Goal: Use online tool/utility

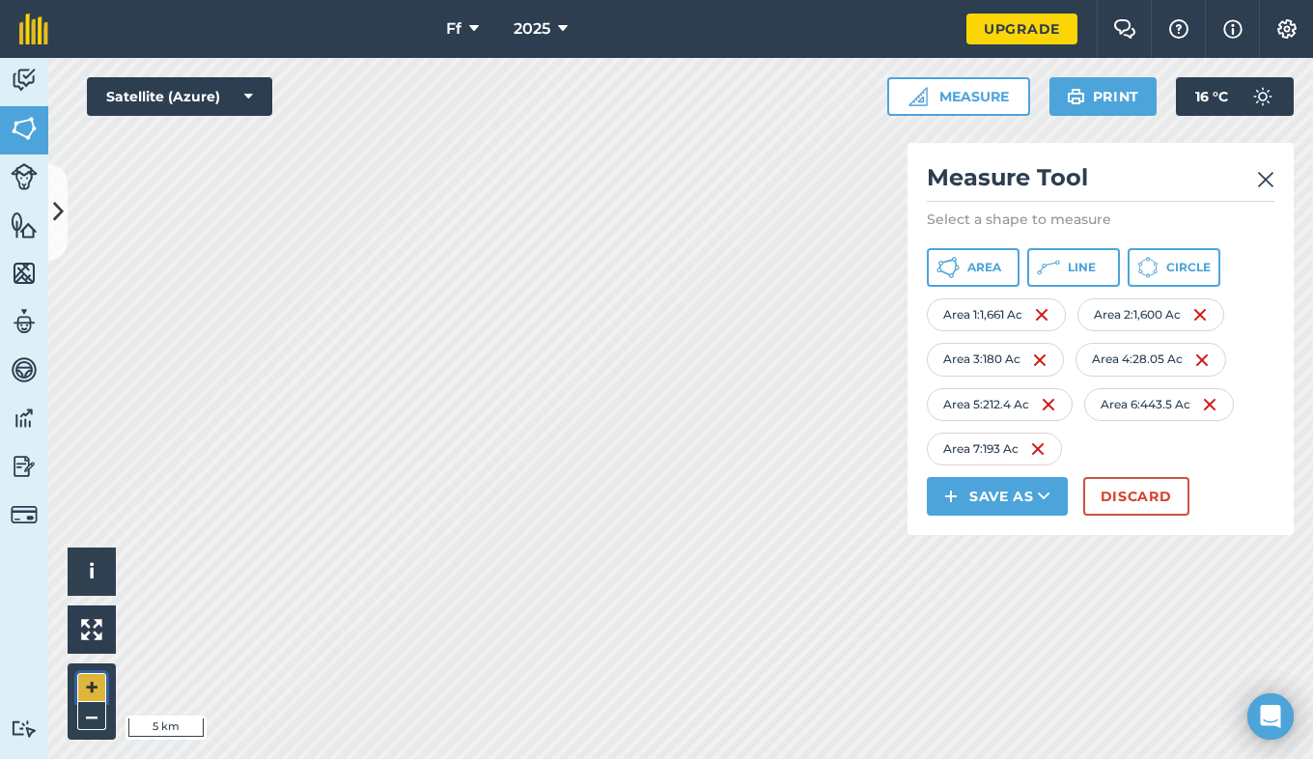
click at [95, 690] on button "+" at bounding box center [91, 687] width 29 height 29
click at [95, 691] on button "+" at bounding box center [91, 687] width 29 height 29
click at [90, 681] on button "+" at bounding box center [91, 687] width 29 height 29
click at [1003, 262] on button "Area" at bounding box center [973, 267] width 93 height 39
click at [94, 688] on button "+" at bounding box center [91, 687] width 29 height 29
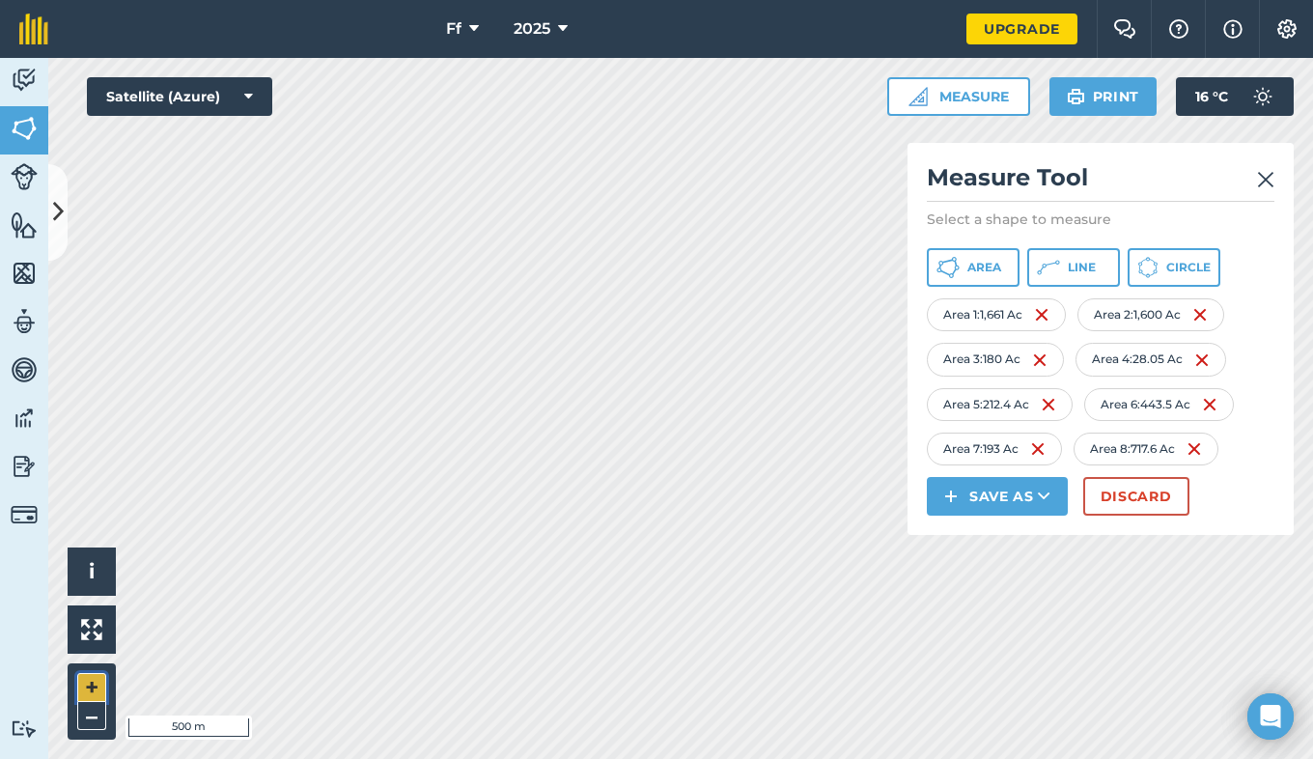
click at [94, 681] on button "+" at bounding box center [91, 687] width 29 height 29
click at [93, 692] on button "+" at bounding box center [91, 687] width 29 height 29
click at [98, 685] on button "+" at bounding box center [91, 687] width 29 height 29
click at [973, 547] on div "Click to start drawing i © 2025 TomTom, Microsoft 50 m + – Satellite (Azure) Me…" at bounding box center [680, 408] width 1265 height 701
click at [81, 720] on button "–" at bounding box center [91, 716] width 29 height 28
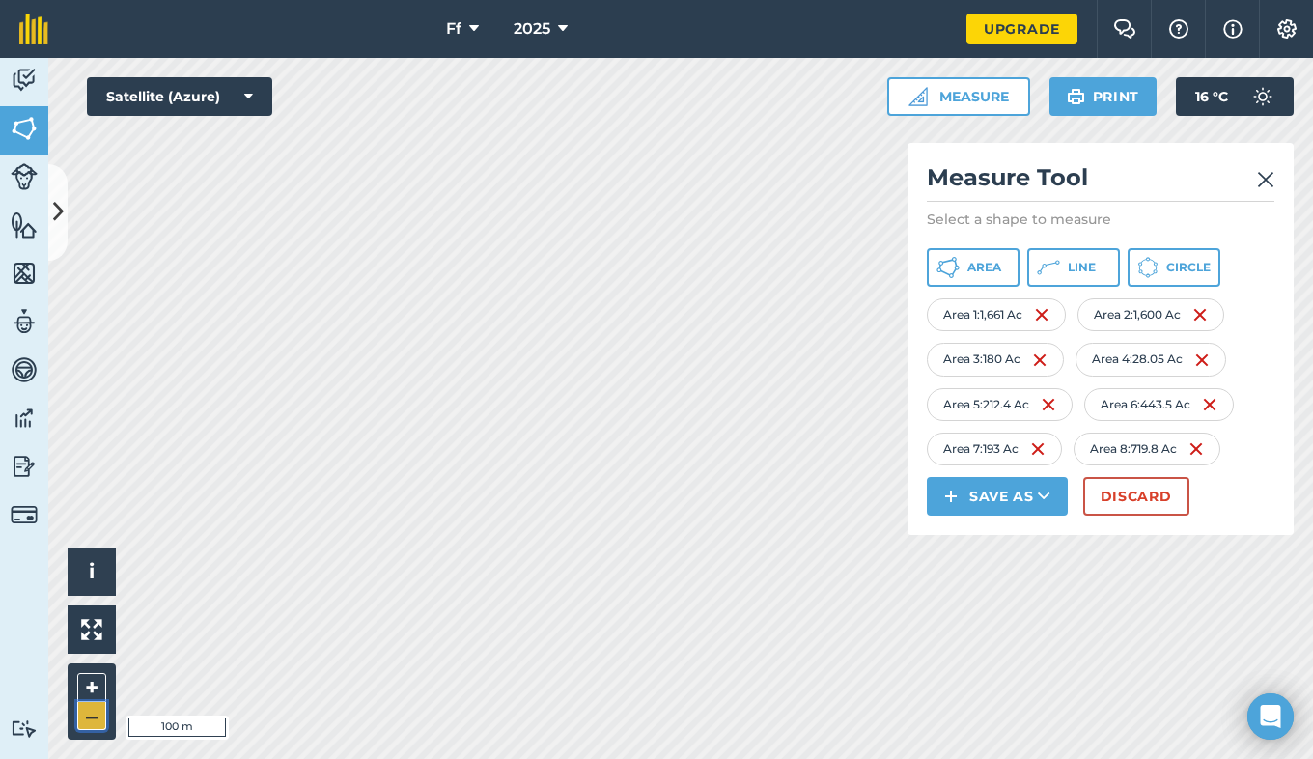
click at [82, 719] on button "–" at bounding box center [91, 716] width 29 height 28
click at [97, 688] on button "+" at bounding box center [91, 687] width 29 height 29
click at [95, 716] on button "–" at bounding box center [91, 716] width 29 height 28
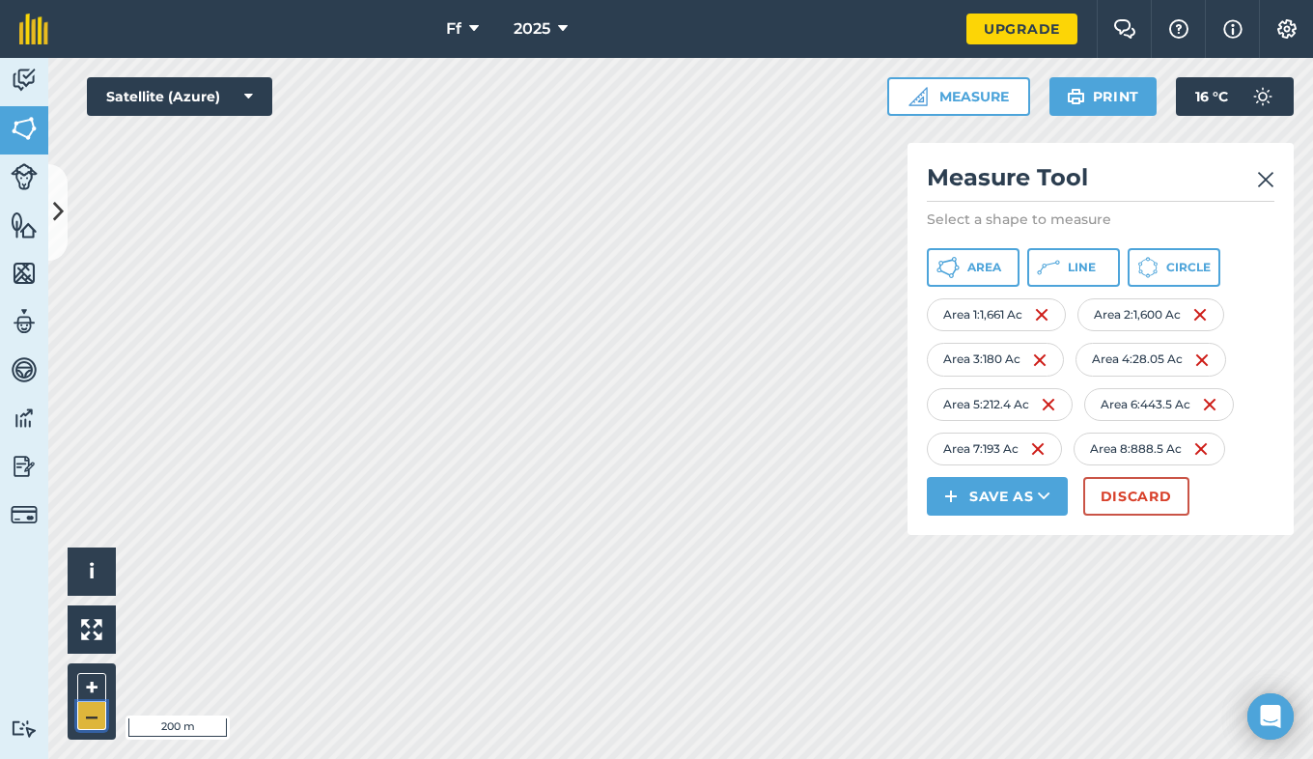
click at [95, 719] on button "–" at bounding box center [91, 716] width 29 height 28
click at [82, 707] on button "–" at bounding box center [91, 716] width 29 height 28
click at [88, 719] on button "–" at bounding box center [91, 716] width 29 height 28
click at [88, 724] on button "–" at bounding box center [91, 716] width 29 height 28
click at [110, 0] on html "Ff 2025 Upgrade Farm Chat Help Info Settings Map printing is not available on o…" at bounding box center [656, 379] width 1313 height 759
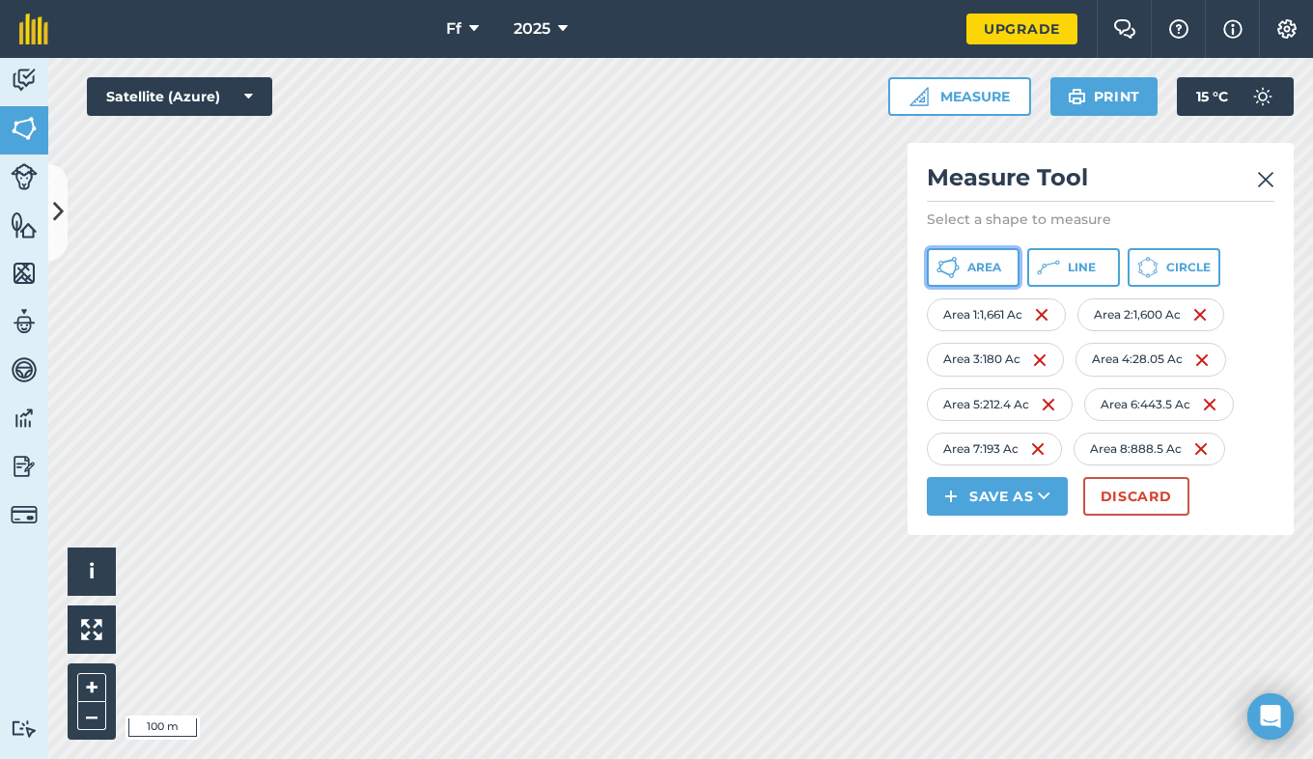
click at [963, 279] on button "Area" at bounding box center [973, 267] width 93 height 39
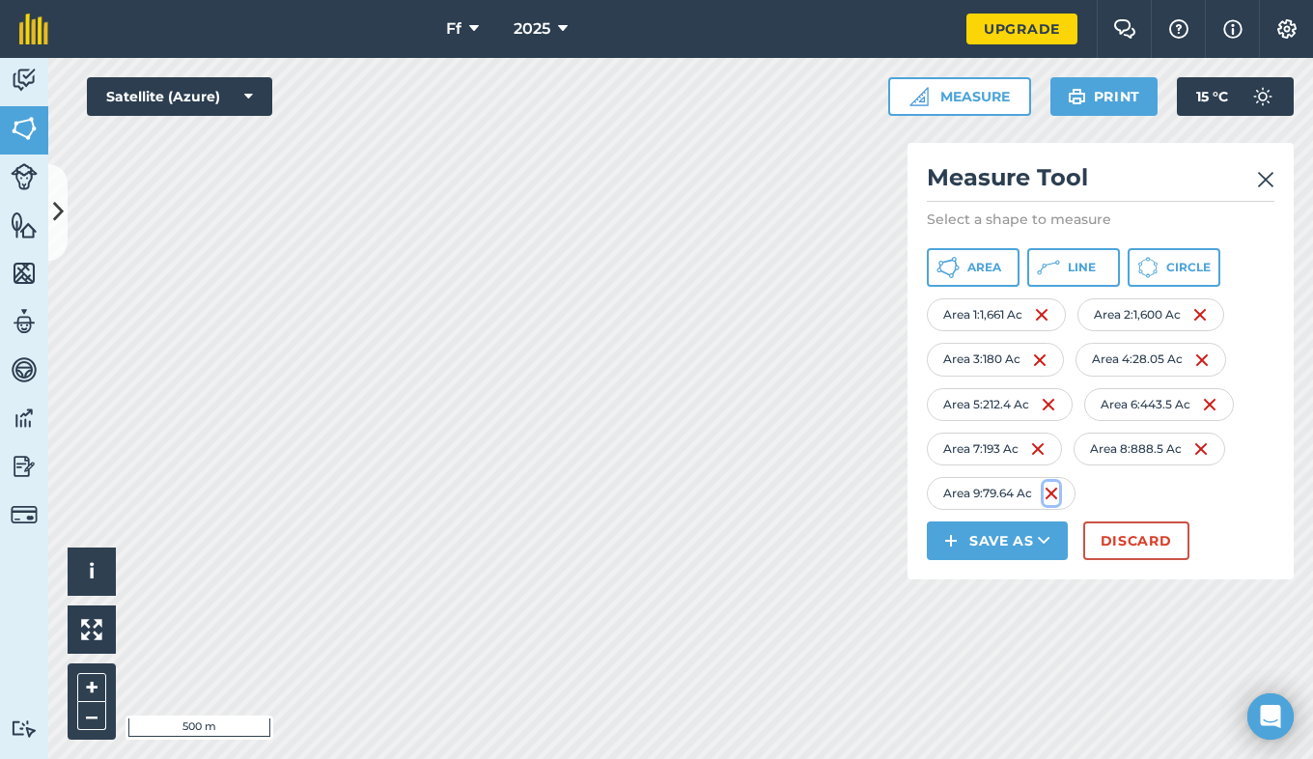
click at [1059, 496] on img at bounding box center [1051, 493] width 15 height 23
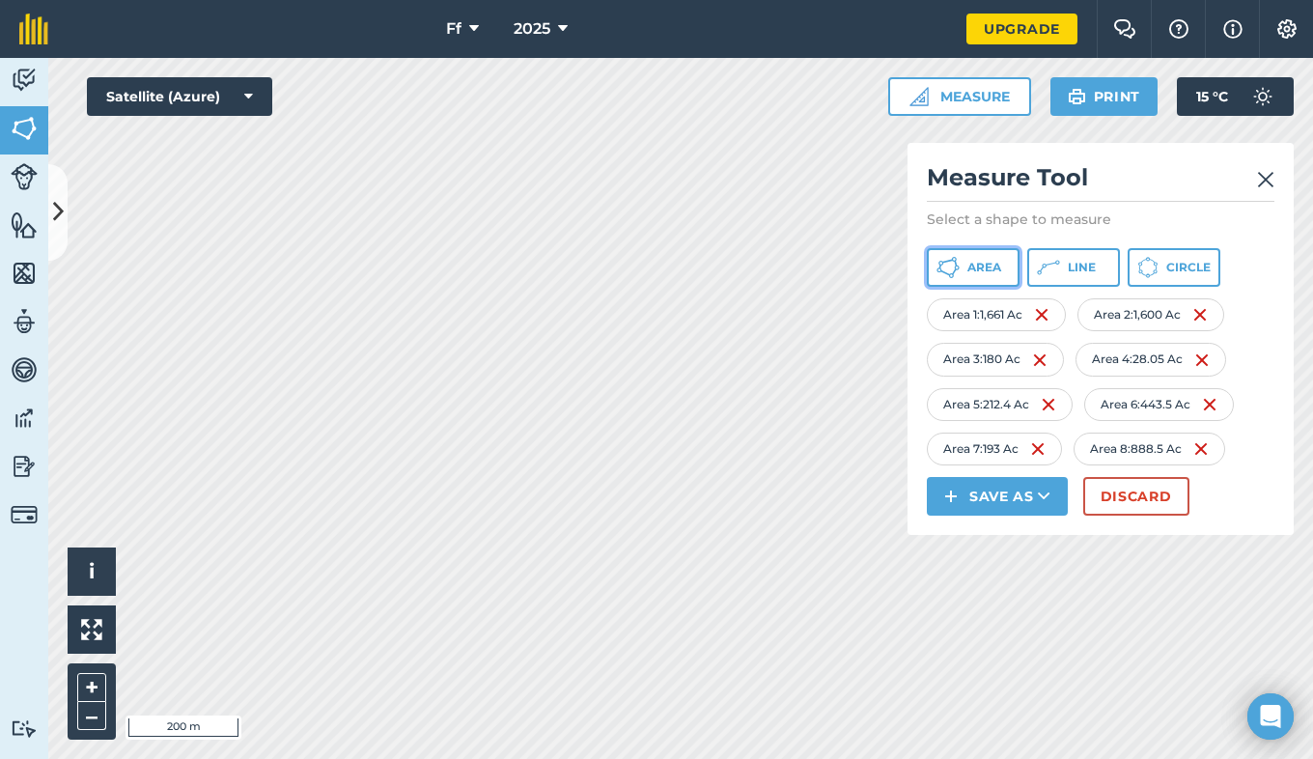
click at [957, 274] on icon at bounding box center [948, 267] width 23 height 23
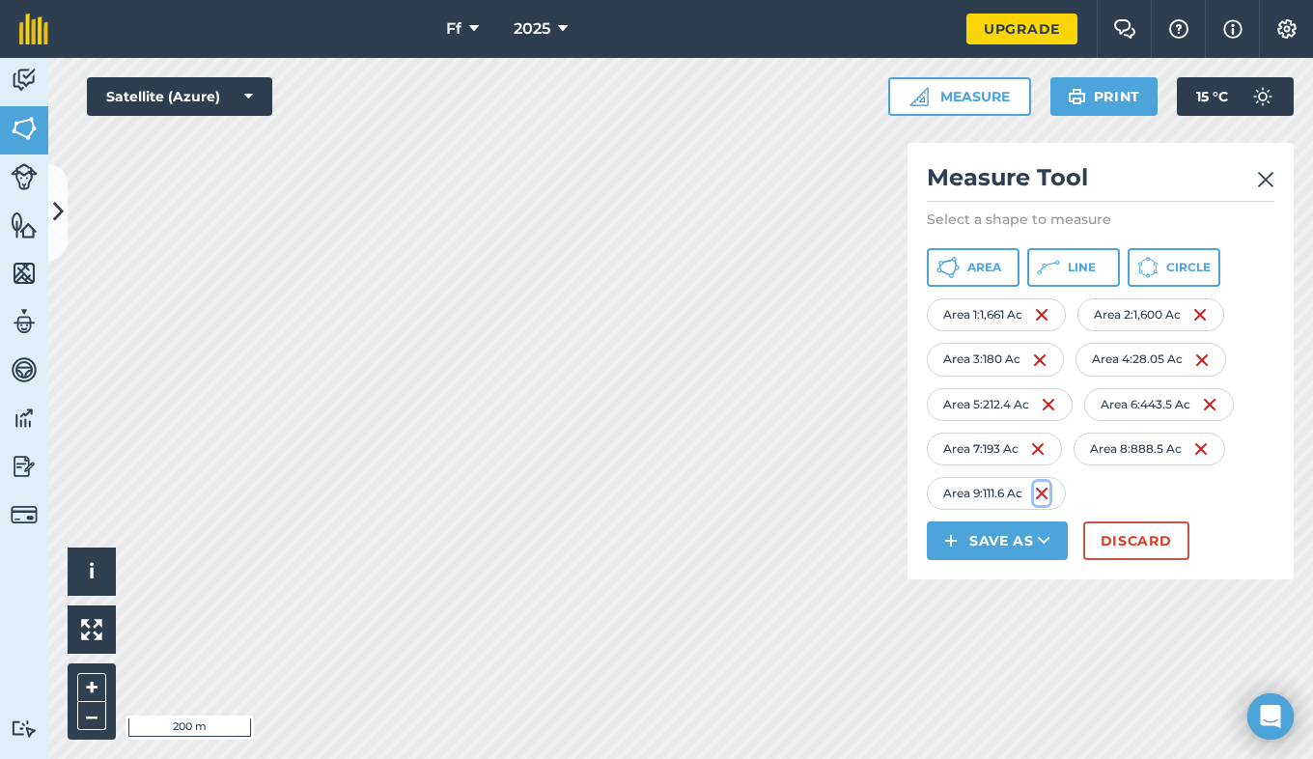
click at [1050, 493] on img at bounding box center [1041, 493] width 15 height 23
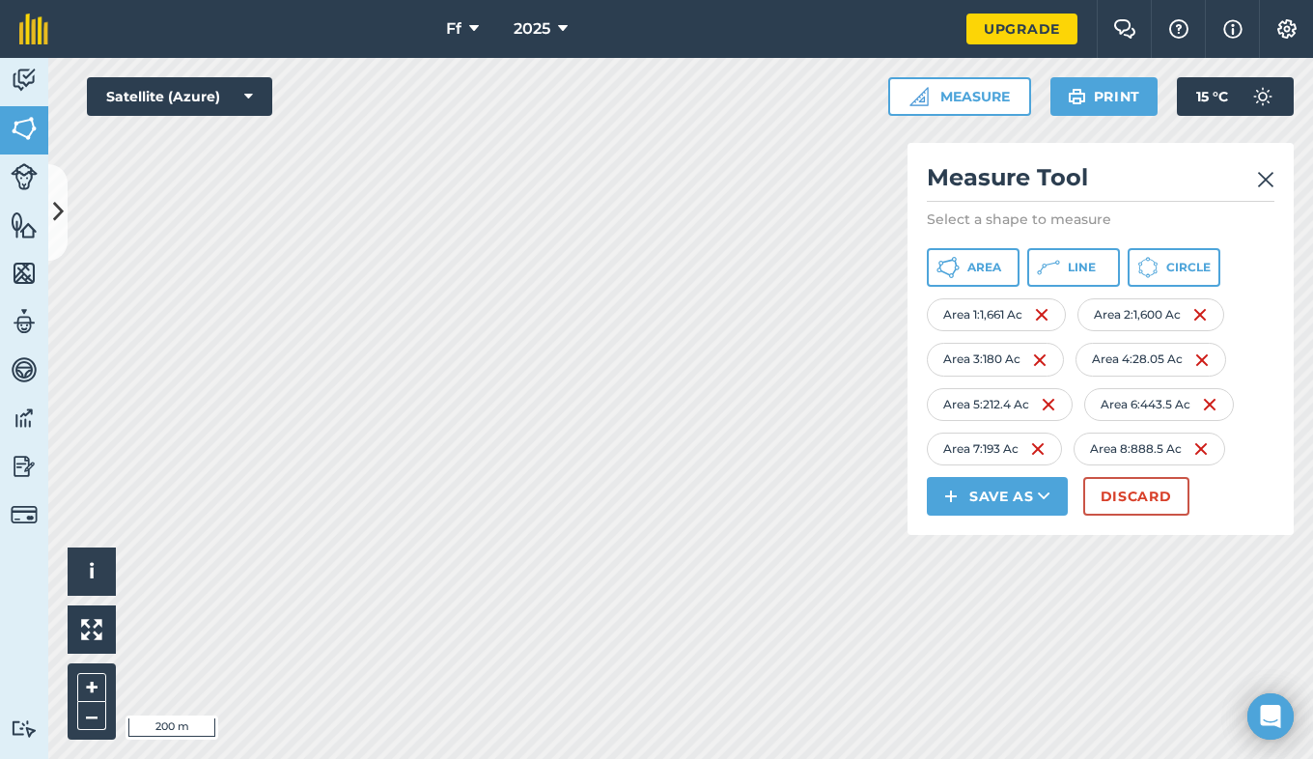
click at [114, 699] on div "Click to start drawing i © 2025 TomTom, Microsoft 200 m + –" at bounding box center [680, 408] width 1265 height 701
click at [341, 758] on html "Ff 2025 Upgrade Farm Chat Help Info Settings Map printing is not available on o…" at bounding box center [656, 379] width 1313 height 759
click at [521, 758] on html "Ff 2025 Upgrade Farm Chat Help Info Settings Map printing is not available on o…" at bounding box center [656, 379] width 1313 height 759
click at [968, 265] on span "Area" at bounding box center [985, 267] width 34 height 15
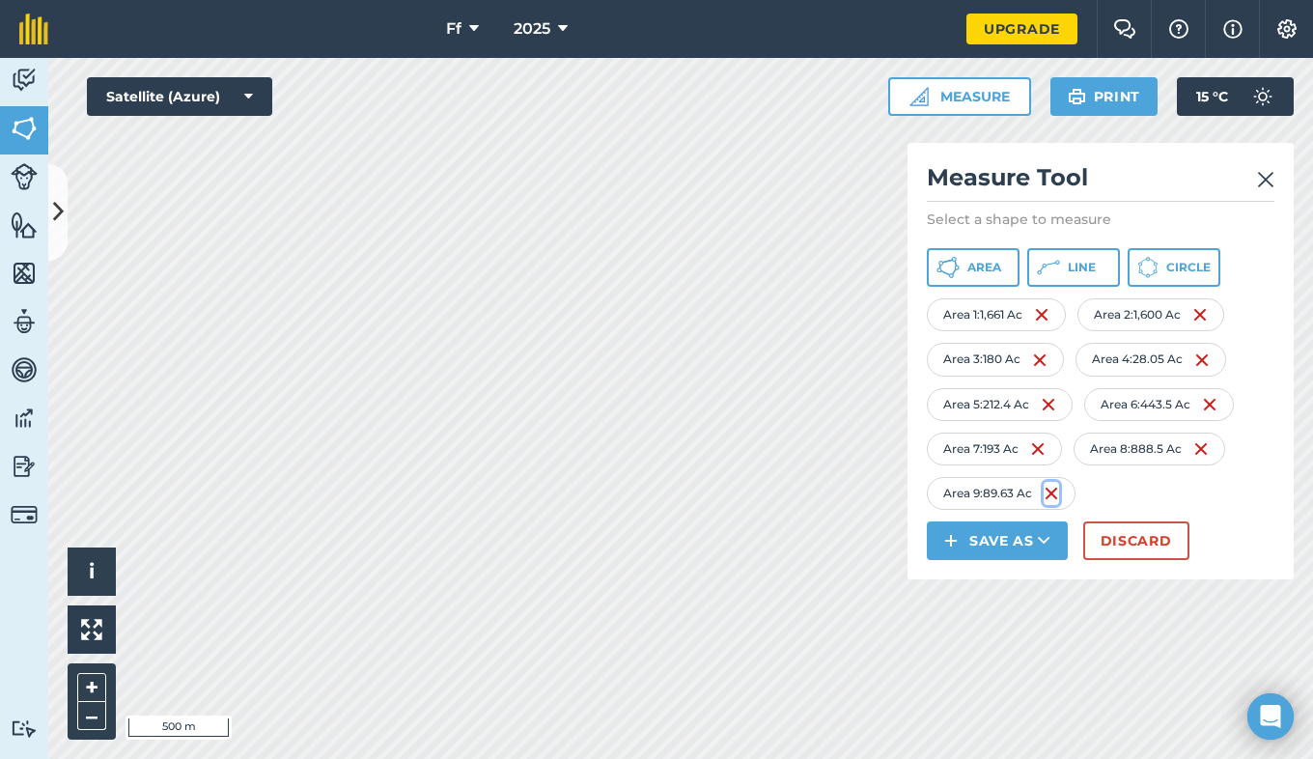
click at [1058, 496] on img at bounding box center [1051, 493] width 15 height 23
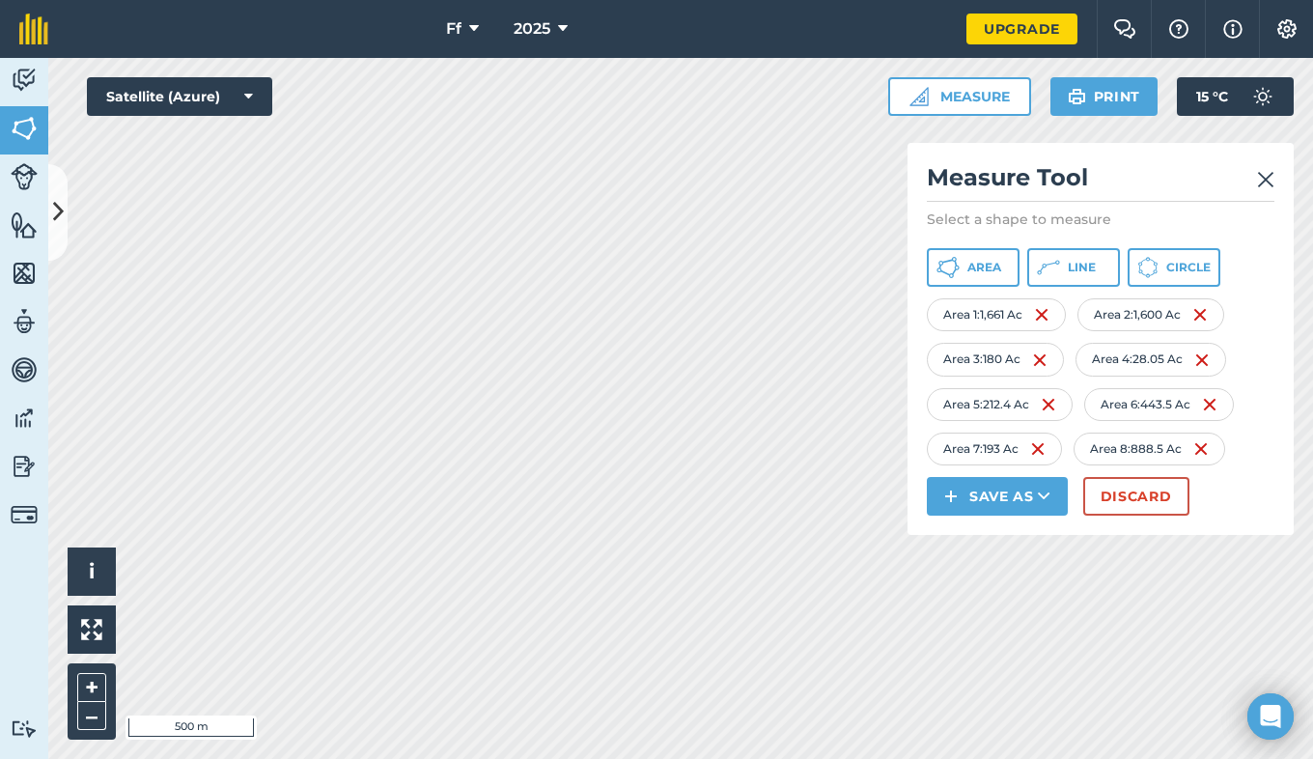
click at [681, 0] on html "Ff 2025 Upgrade Farm Chat Help Info Settings Map printing is not available on o…" at bounding box center [656, 379] width 1313 height 759
click at [327, 6] on div "Ff 2025 Upgrade Farm Chat Help Info Settings Map printing is not available on o…" at bounding box center [656, 379] width 1313 height 759
click at [644, 0] on html "Ff 2025 Upgrade Farm Chat Help Info Settings Map printing is not available on o…" at bounding box center [656, 379] width 1313 height 759
